Goal: Communication & Community: Share content

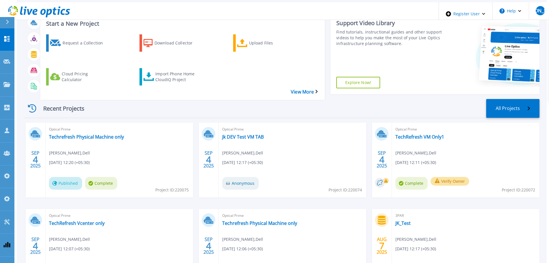
scroll to position [29, 0]
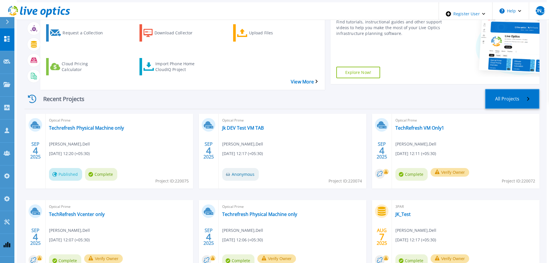
click at [514, 89] on link "All Projects" at bounding box center [512, 99] width 54 height 20
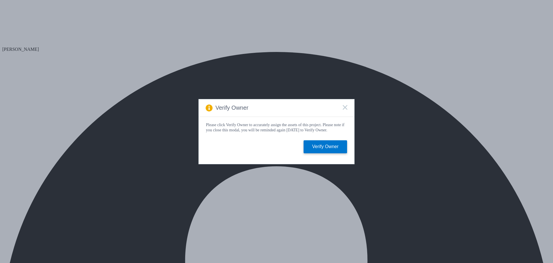
drag, startPoint x: 345, startPoint y: 106, endPoint x: 129, endPoint y: 76, distance: 218.6
click at [343, 106] on icon at bounding box center [345, 107] width 5 height 5
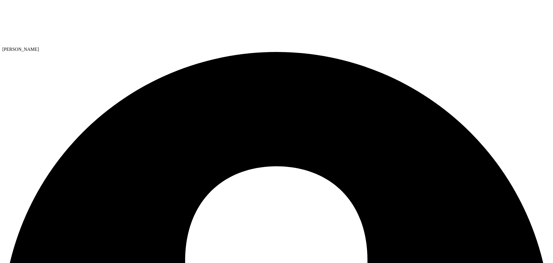
radio input "true"
radio input "false"
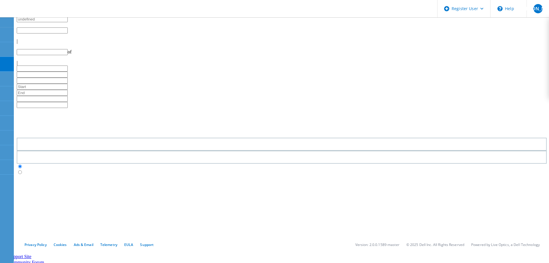
type input "1"
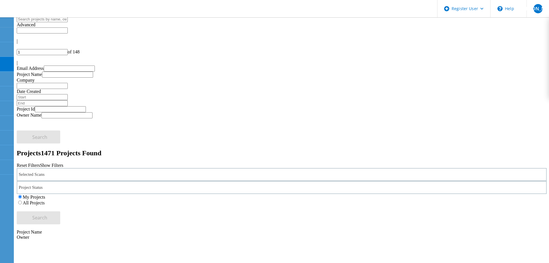
click at [45, 200] on label "All Projects" at bounding box center [34, 202] width 22 height 5
click at [22, 200] on input "All Projects" at bounding box center [20, 202] width 4 height 4
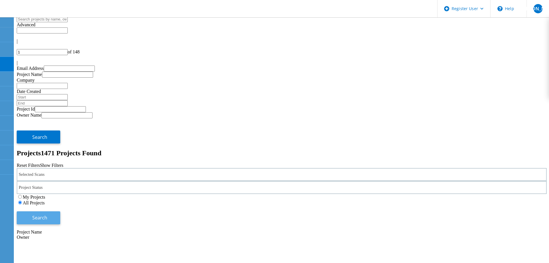
click at [47, 214] on span "Search" at bounding box center [39, 217] width 15 height 6
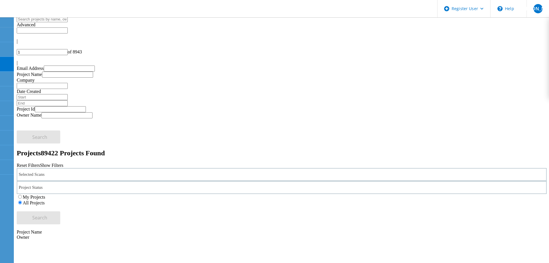
click at [35, 26] on span "Advanced" at bounding box center [26, 24] width 19 height 5
click at [443, 27] on div at bounding box center [282, 32] width 530 height 11
click at [68, 31] on input "text" at bounding box center [42, 30] width 51 height 6
type input "Show 40 Projects"
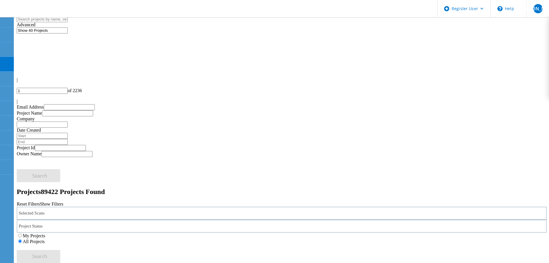
click at [379, 22] on div "Advanced" at bounding box center [282, 24] width 530 height 5
click at [35, 8] on icon at bounding box center [37, 9] width 62 height 12
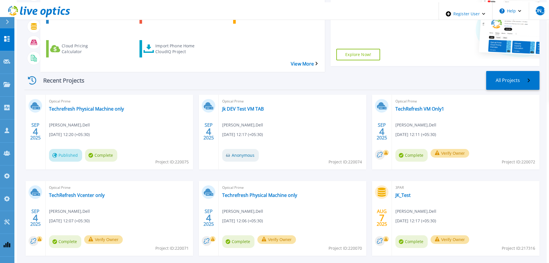
scroll to position [57, 0]
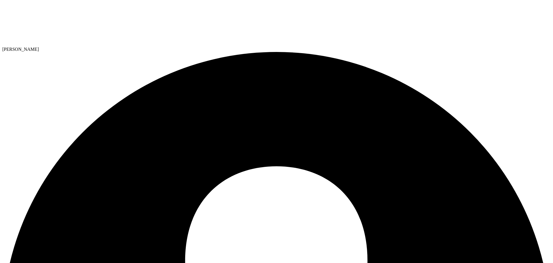
checkbox input "true"
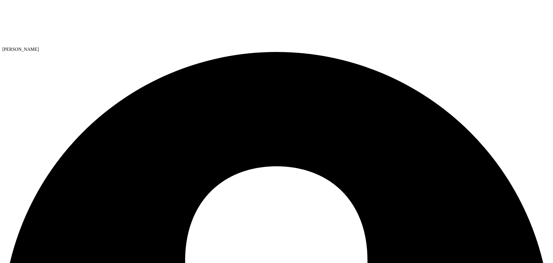
drag, startPoint x: 196, startPoint y: 112, endPoint x: 199, endPoint y: 112, distance: 3.2
type input "Anthony.Nyhan@dell.com"
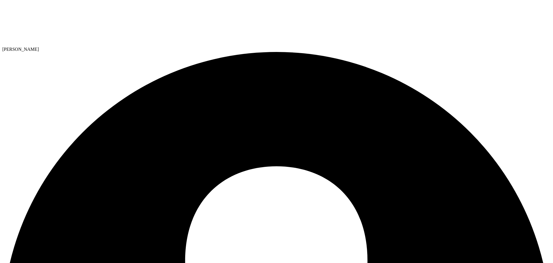
click at [31, 13] on icon at bounding box center [45, 23] width 86 height 43
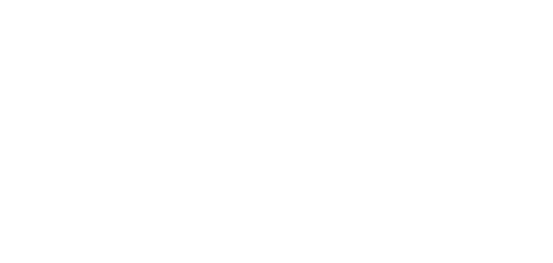
drag, startPoint x: 121, startPoint y: 68, endPoint x: 116, endPoint y: 67, distance: 4.5
click at [379, 2] on html at bounding box center [276, 1] width 553 height 2
click at [297, 2] on html at bounding box center [276, 1] width 553 height 2
